Goal: Information Seeking & Learning: Learn about a topic

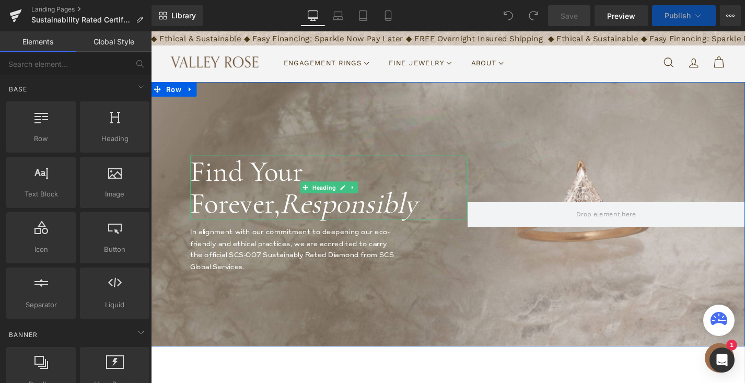
click at [224, 180] on h1 "Find Your Forever, Responsibly" at bounding box center [340, 198] width 295 height 68
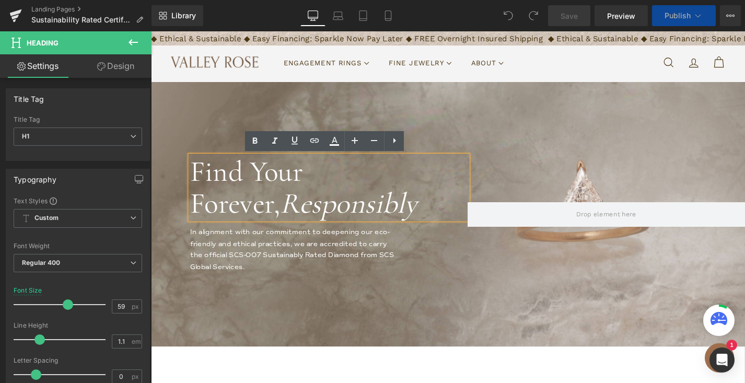
drag, startPoint x: 196, startPoint y: 178, endPoint x: 338, endPoint y: 220, distance: 148.7
click at [338, 220] on h1 "Find Your Forever, Responsibly" at bounding box center [340, 198] width 295 height 68
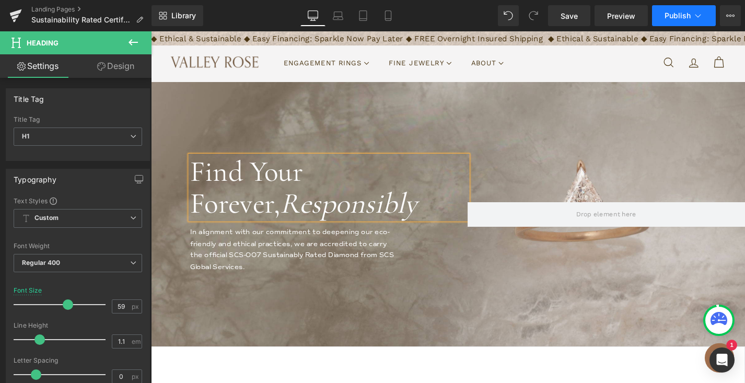
click at [693, 14] on icon at bounding box center [698, 15] width 10 height 10
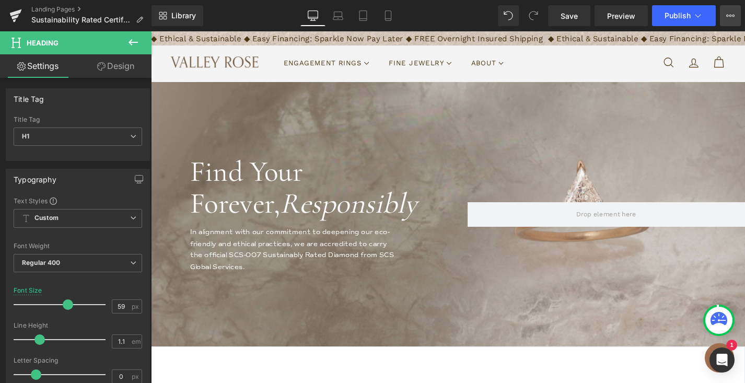
click at [731, 15] on icon at bounding box center [731, 16] width 3 height 2
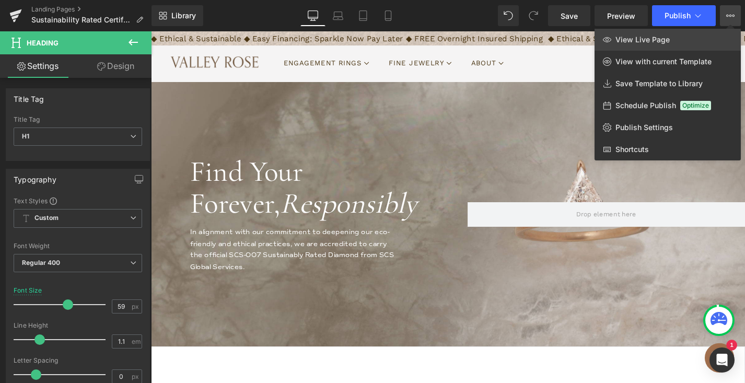
click at [628, 38] on span "View Live Page" at bounding box center [643, 39] width 54 height 9
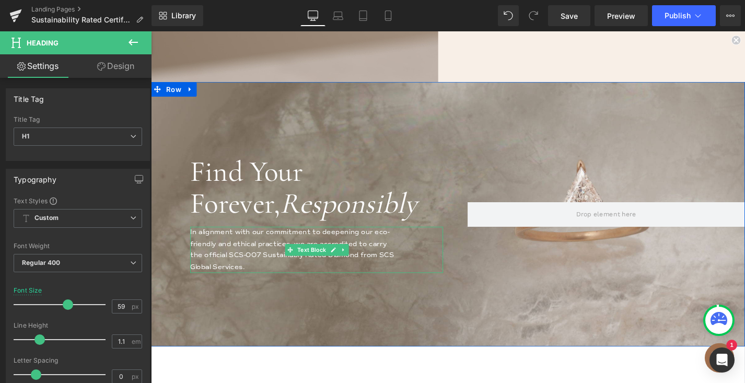
click at [203, 247] on font "In alignment with our commitment to deepening our eco-friendly and ethical prac…" at bounding box center [301, 263] width 217 height 45
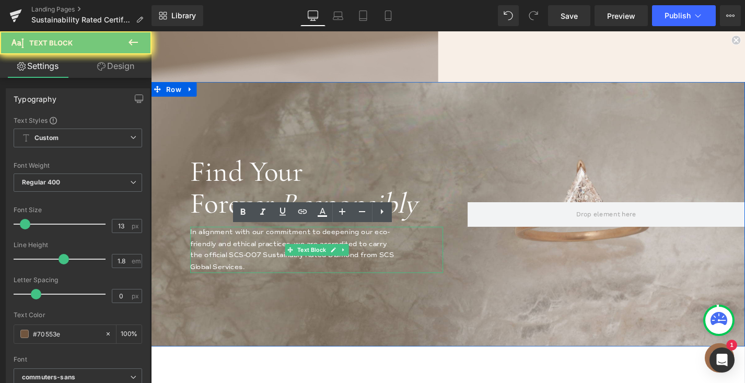
click at [203, 247] on font "In alignment with our commitment to deepening our eco-friendly and ethical prac…" at bounding box center [301, 263] width 217 height 45
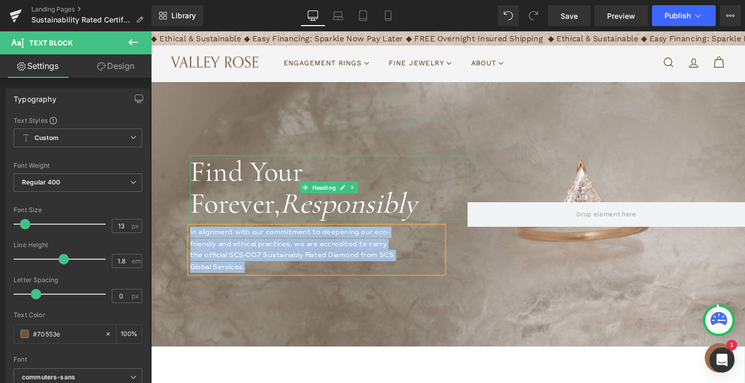
click at [224, 186] on h1 "Find Your Forever, Responsibly" at bounding box center [340, 198] width 295 height 68
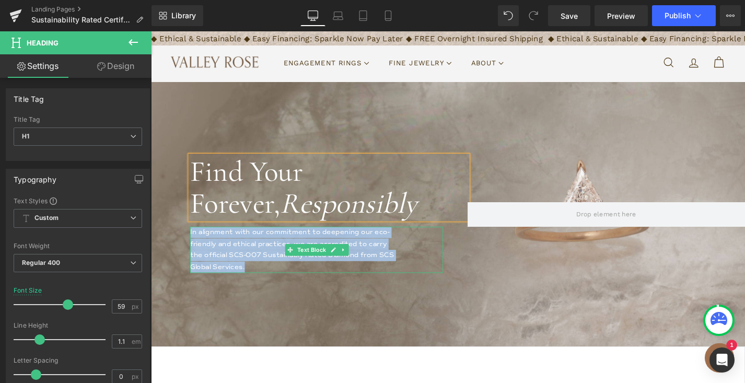
click at [210, 257] on font "In alignment with our commitment to deepening our eco-friendly and ethical prac…" at bounding box center [301, 263] width 217 height 45
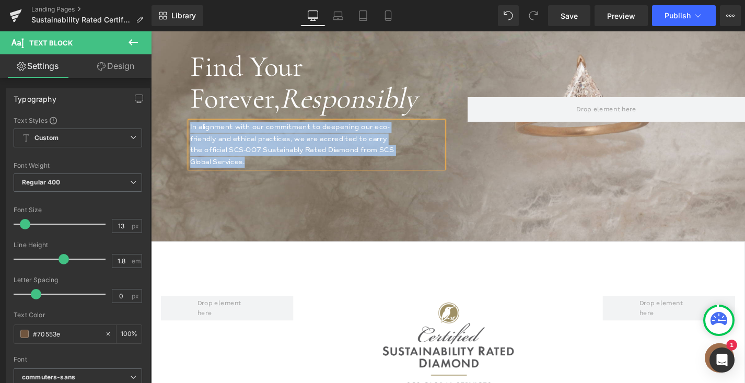
scroll to position [320, 0]
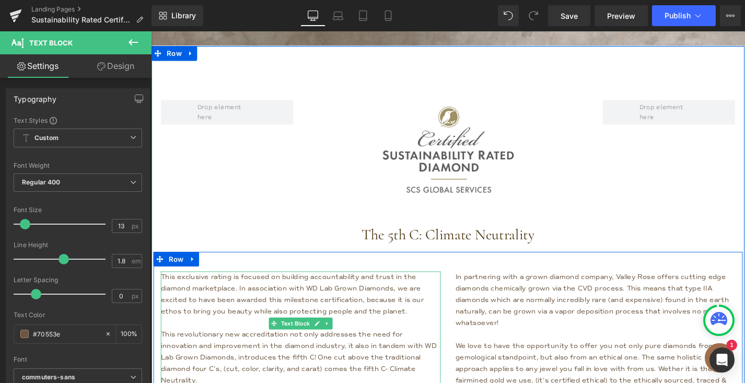
click at [354, 309] on p "This exclusive rating is focused on building accountability and trust in the di…" at bounding box center [311, 311] width 298 height 49
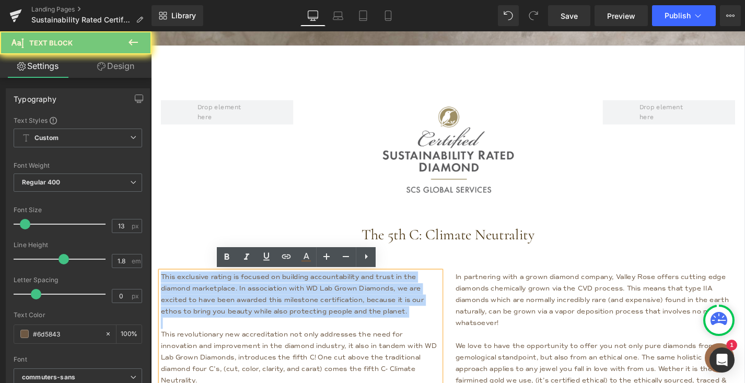
click at [354, 309] on p "This exclusive rating is focused on building accountability and trust in the di…" at bounding box center [311, 311] width 298 height 49
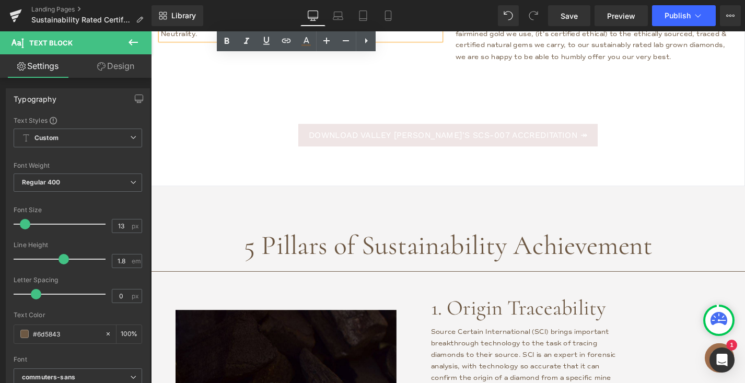
scroll to position [770, 0]
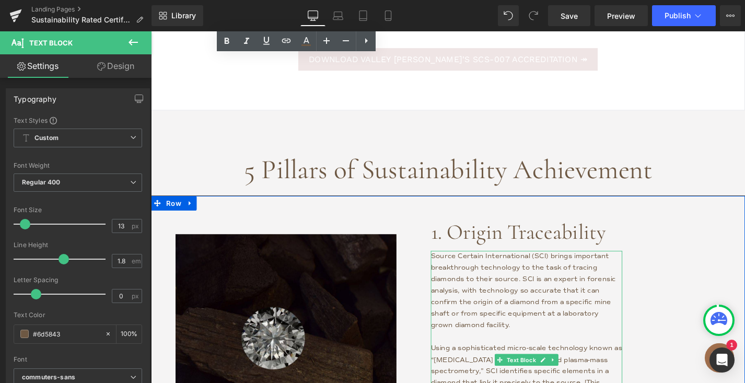
click at [475, 286] on span "Source Certain International (SCI) brings important breakthrough technology to …" at bounding box center [547, 308] width 197 height 82
